Goal: Transaction & Acquisition: Purchase product/service

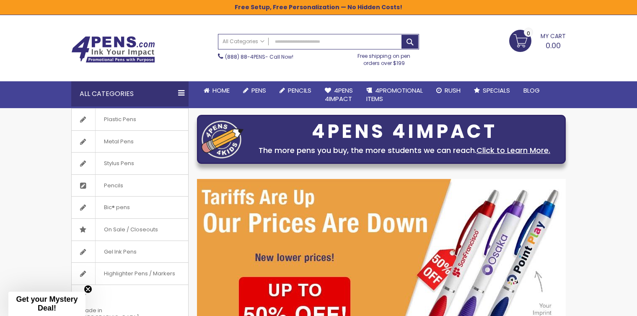
scroll to position [21, 0]
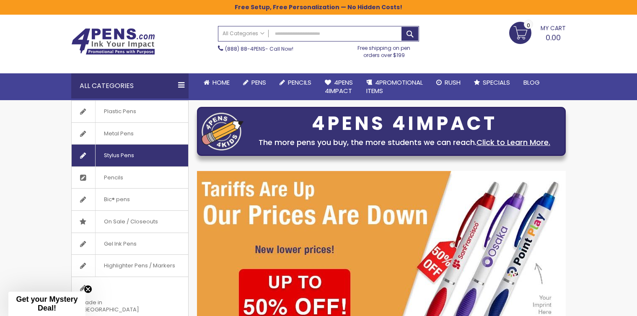
click at [116, 156] on span "Stylus Pens" at bounding box center [118, 156] width 47 height 22
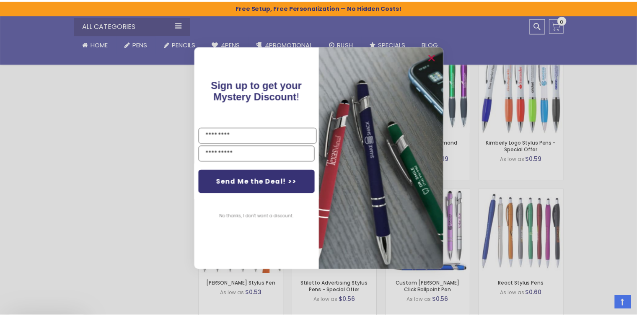
scroll to position [534, 0]
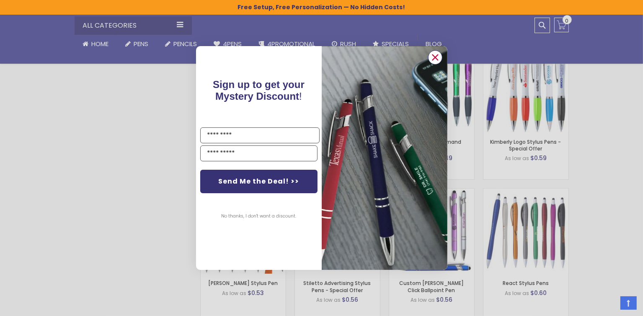
click at [434, 57] on circle "Close dialog" at bounding box center [435, 57] width 13 height 13
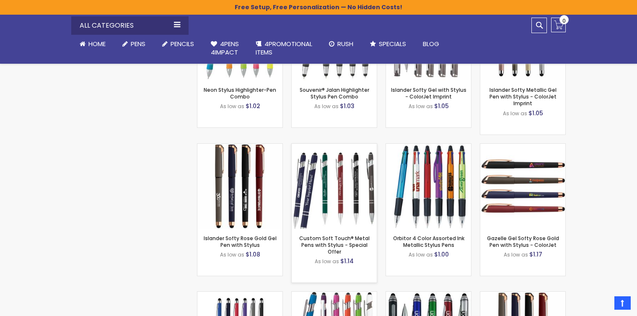
scroll to position [1854, 0]
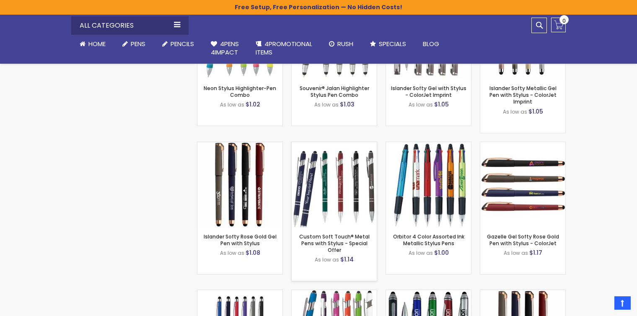
click at [331, 173] on img at bounding box center [334, 184] width 85 height 85
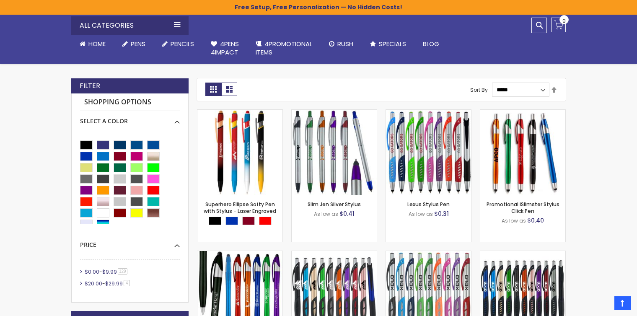
scroll to position [188, 0]
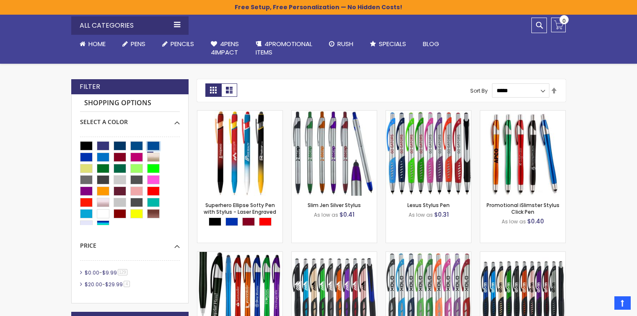
click at [153, 144] on div "Dark Blue" at bounding box center [153, 145] width 13 height 9
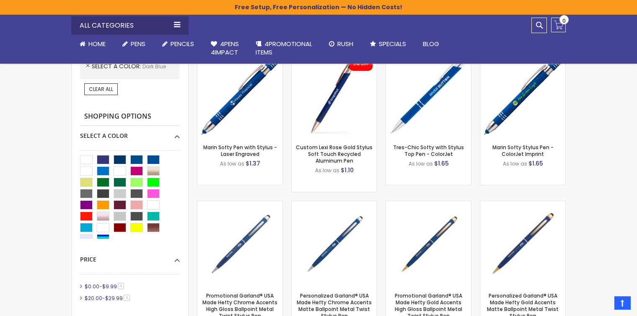
scroll to position [251, 0]
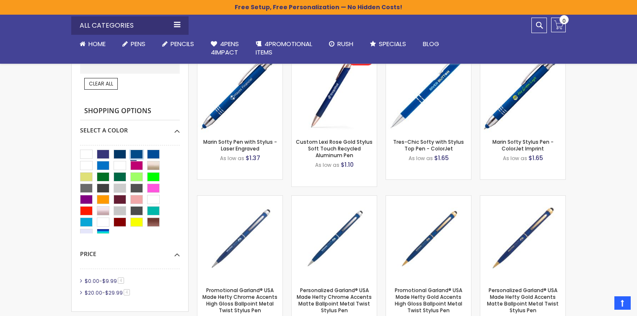
click at [139, 152] on div "Ocean Blue" at bounding box center [136, 154] width 13 height 9
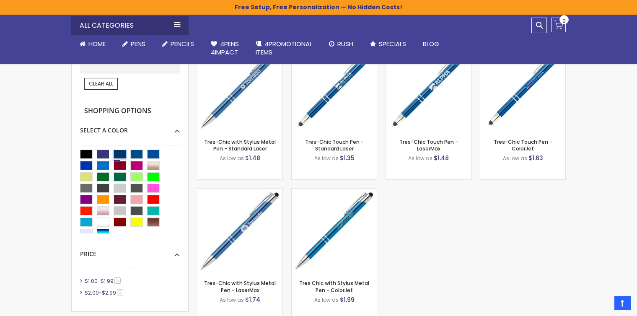
click at [120, 152] on div "Navy Blue" at bounding box center [120, 154] width 13 height 9
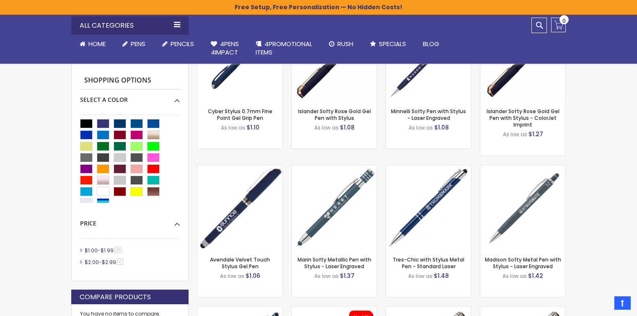
scroll to position [282, 0]
click at [88, 133] on div "Blue" at bounding box center [86, 134] width 13 height 9
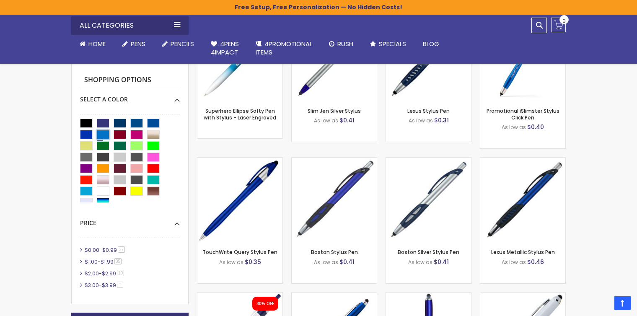
click at [102, 133] on div "Blue Light" at bounding box center [103, 134] width 13 height 9
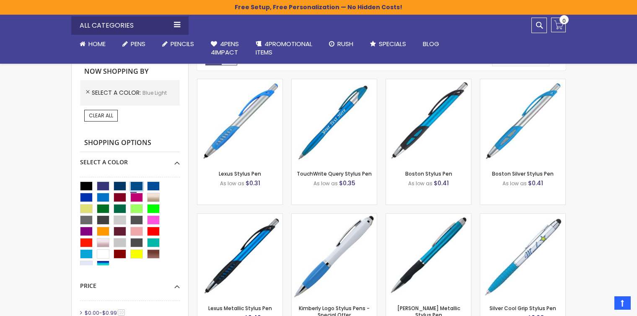
click at [140, 183] on div "Ocean Blue" at bounding box center [136, 185] width 13 height 9
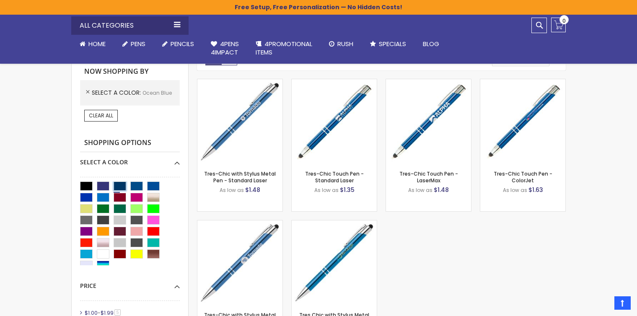
click at [122, 186] on div "Navy Blue" at bounding box center [120, 185] width 13 height 9
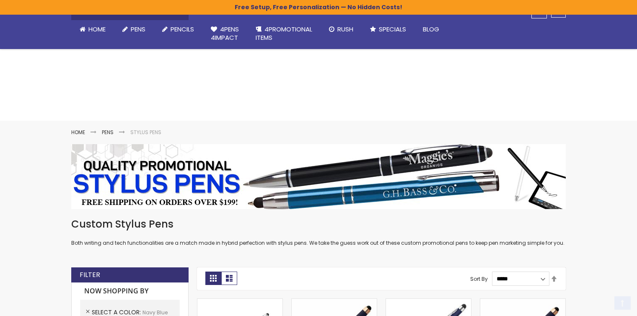
scroll to position [220, 0]
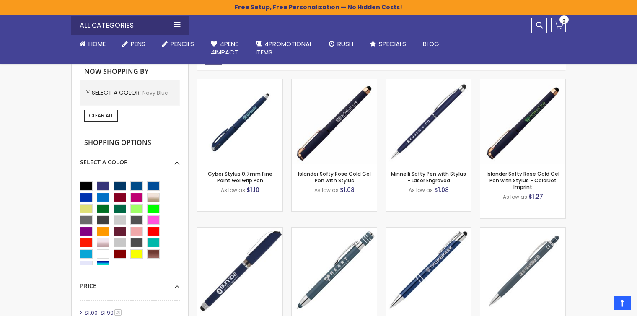
scroll to position [282, 0]
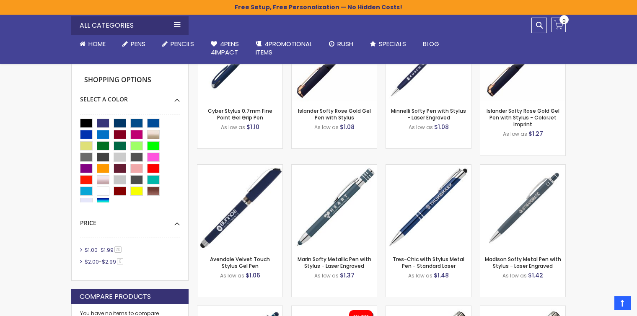
scroll to position [251, 0]
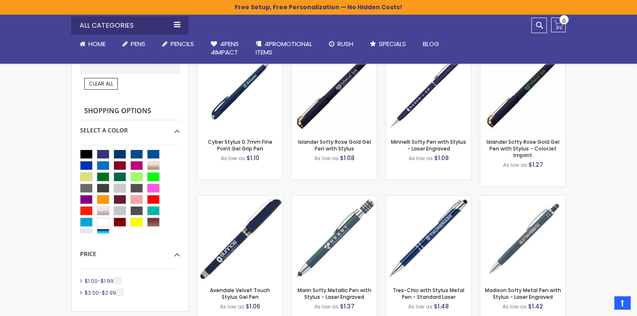
scroll to position [188, 0]
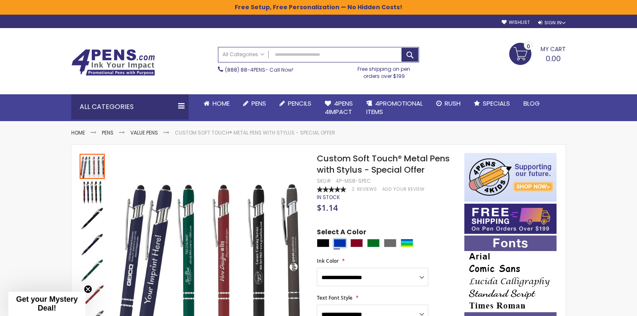
click at [340, 242] on div "Blue" at bounding box center [340, 243] width 13 height 8
type input "****"
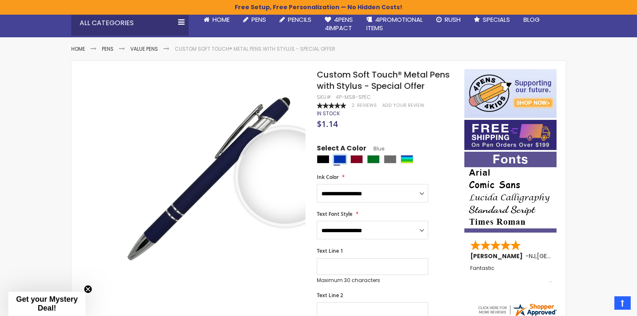
scroll to position [94, 0]
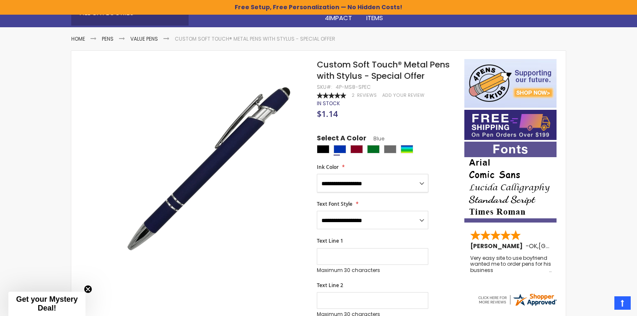
click at [411, 181] on select "**********" at bounding box center [372, 183] width 111 height 18
select select "****"
click at [317, 174] on select "**********" at bounding box center [372, 183] width 111 height 18
click at [401, 218] on select "**********" at bounding box center [372, 220] width 111 height 18
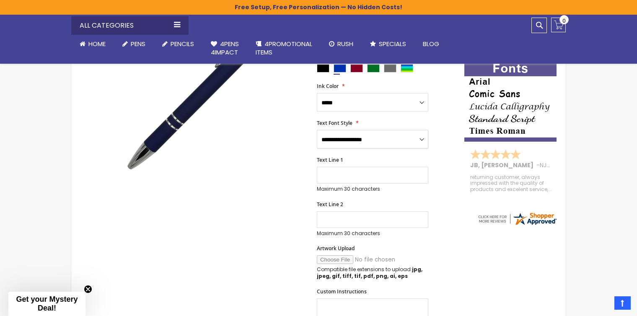
scroll to position [178, 0]
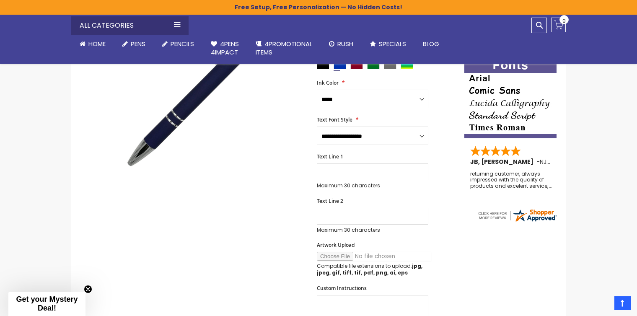
click at [328, 257] on input "Artwork Upload" at bounding box center [374, 256] width 114 height 9
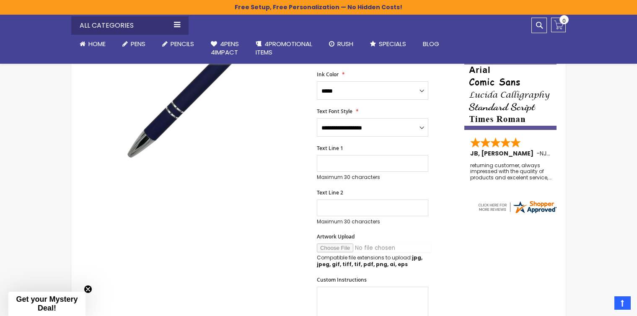
scroll to position [189, 0]
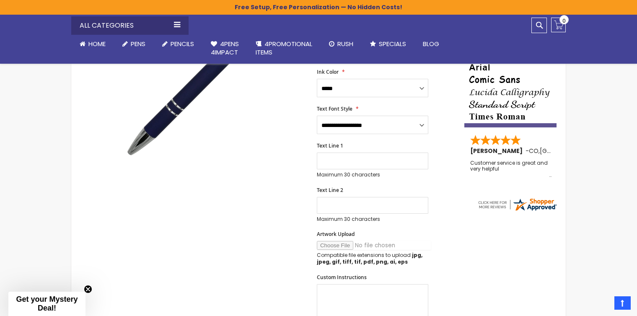
type input "**********"
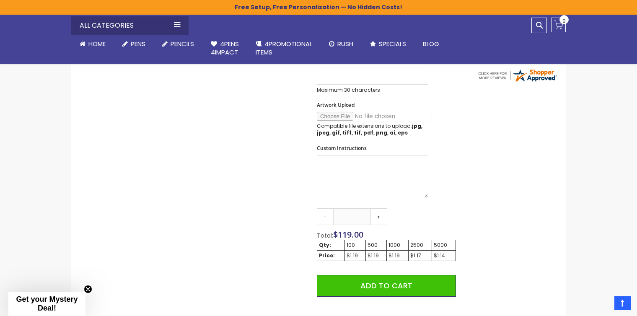
scroll to position [303, 0]
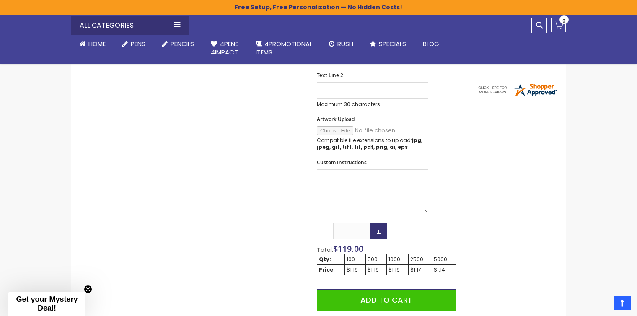
click at [384, 227] on link "+" at bounding box center [378, 231] width 17 height 17
click at [380, 230] on link "+" at bounding box center [378, 231] width 17 height 17
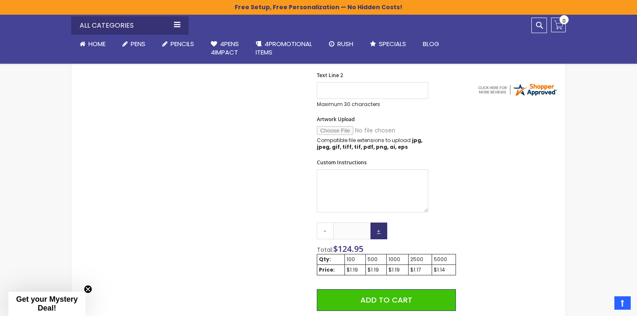
click at [380, 230] on link "+" at bounding box center [378, 231] width 17 height 17
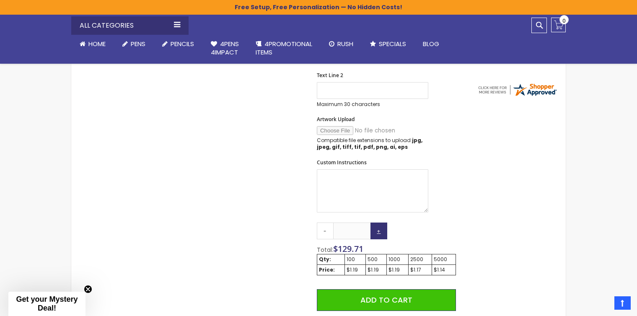
click at [380, 230] on link "+" at bounding box center [378, 231] width 17 height 17
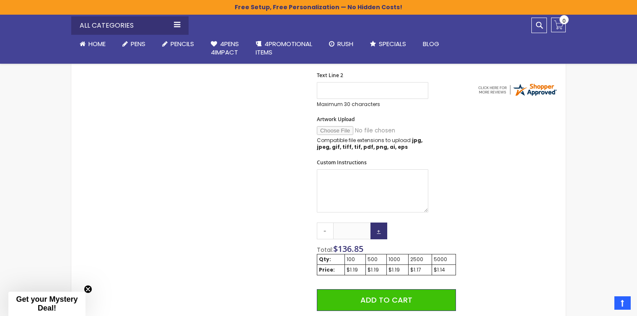
click at [380, 230] on link "+" at bounding box center [378, 231] width 17 height 17
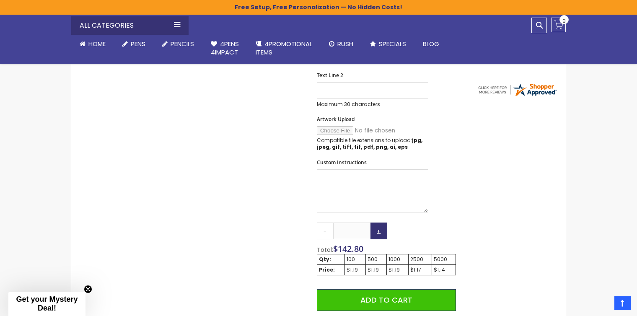
click at [380, 230] on link "+" at bounding box center [378, 231] width 17 height 17
type input "***"
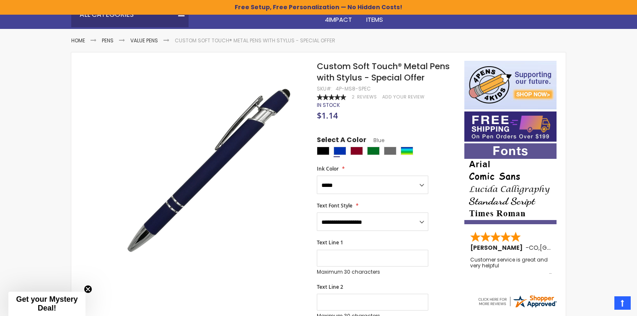
scroll to position [63, 0]
